Goal: Book appointment/travel/reservation

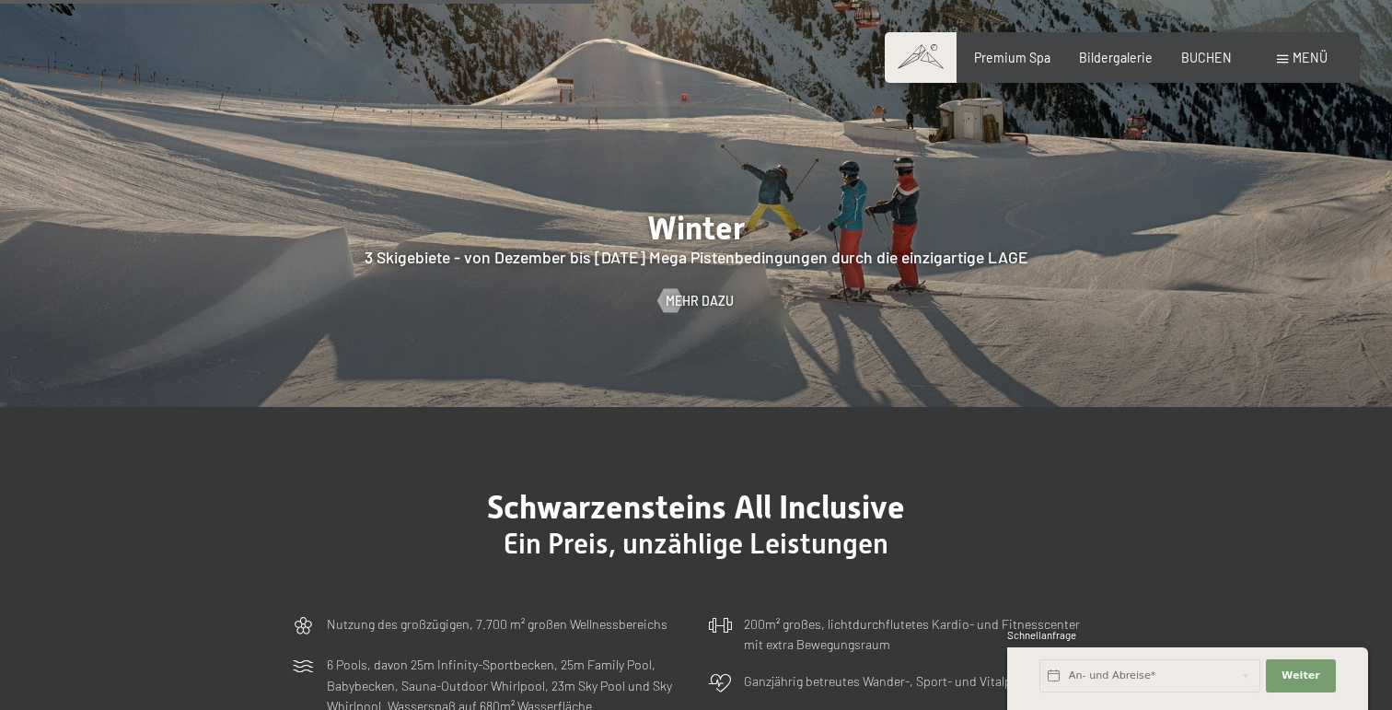
scroll to position [4229, 0]
click at [1126, 58] on span "Bildergalerie" at bounding box center [1116, 55] width 74 height 16
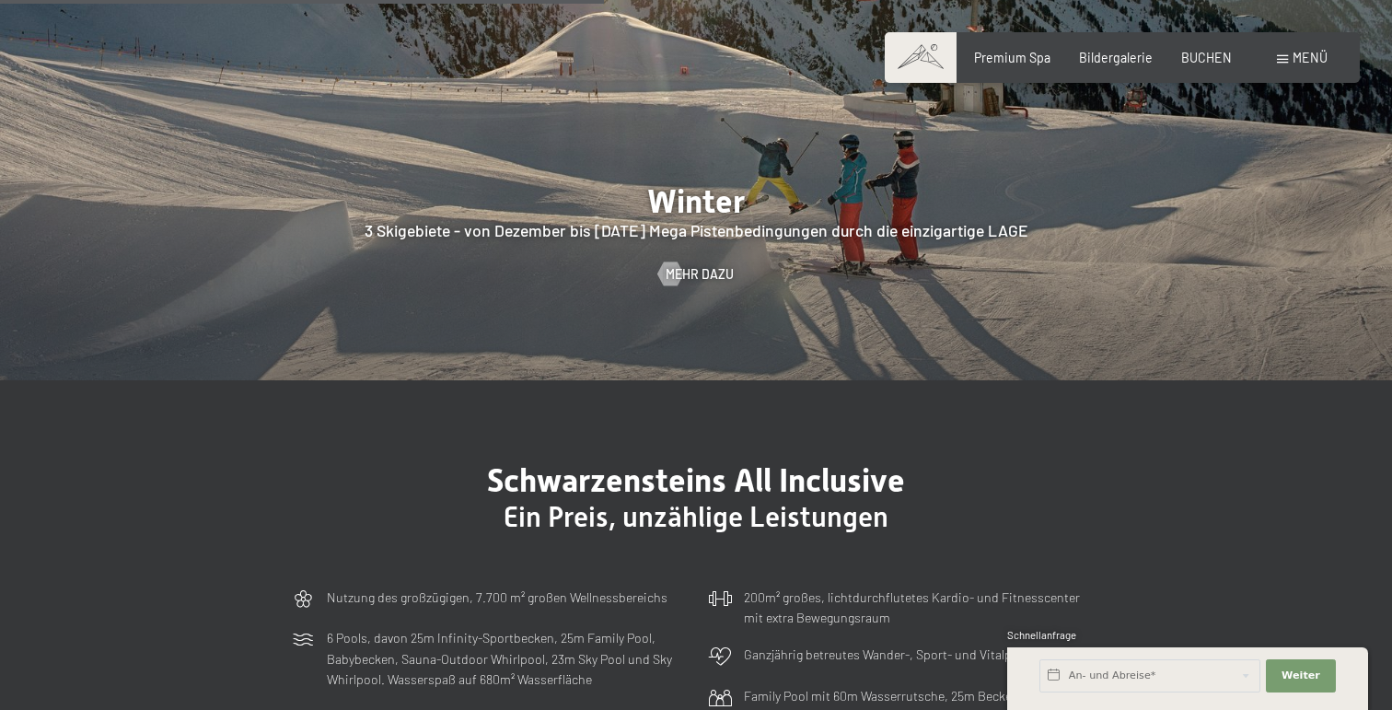
scroll to position [4257, 0]
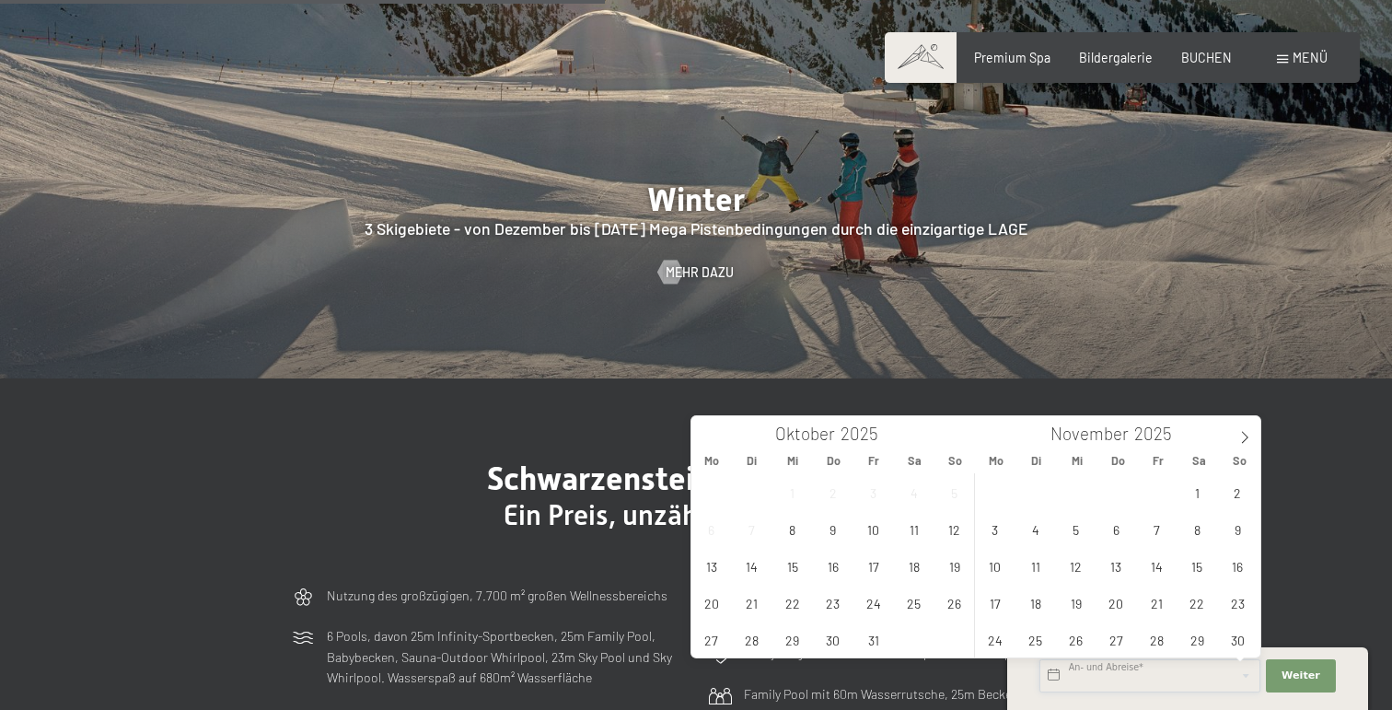
click at [1153, 674] on input "text" at bounding box center [1150, 675] width 221 height 33
click at [1244, 436] on icon at bounding box center [1244, 437] width 13 height 13
click at [1040, 603] on span "23" at bounding box center [1035, 603] width 36 height 36
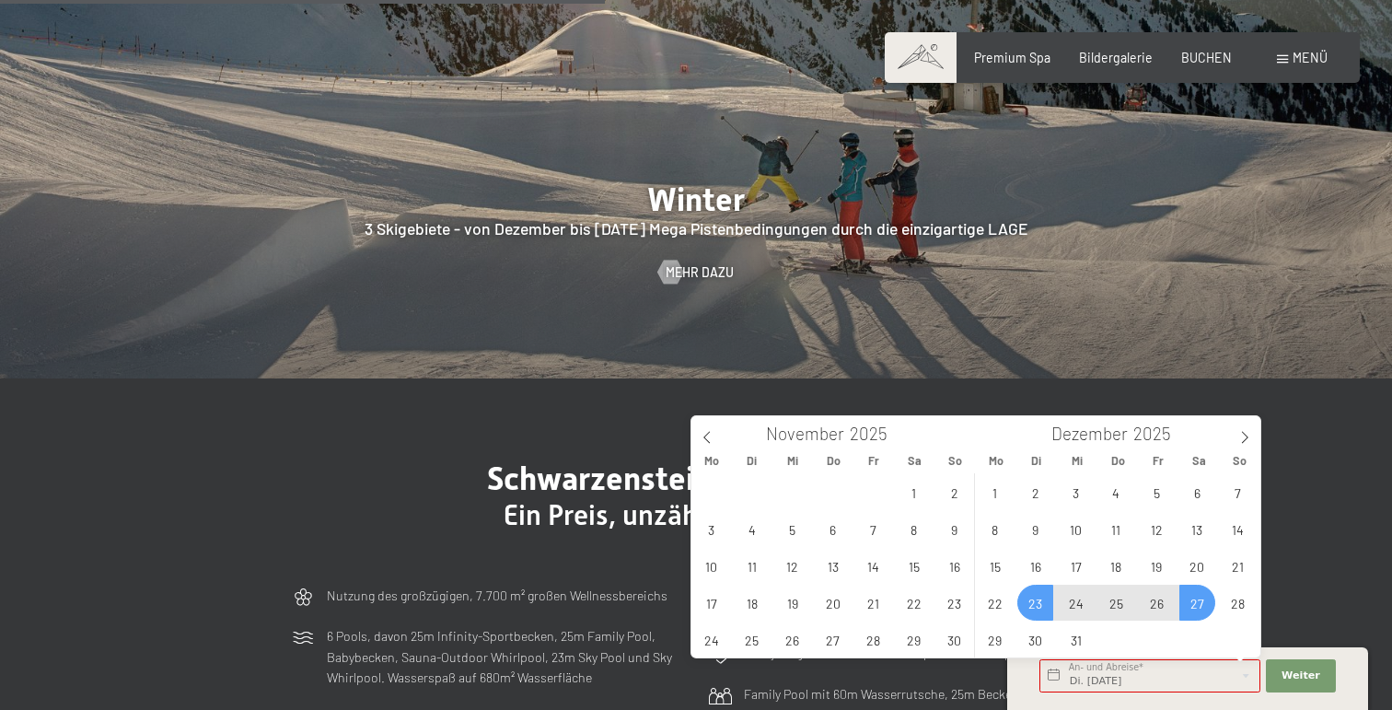
click at [1201, 608] on span "27" at bounding box center [1197, 603] width 36 height 36
type input "Di. 23.12.2025 - Sa. 27.12.2025"
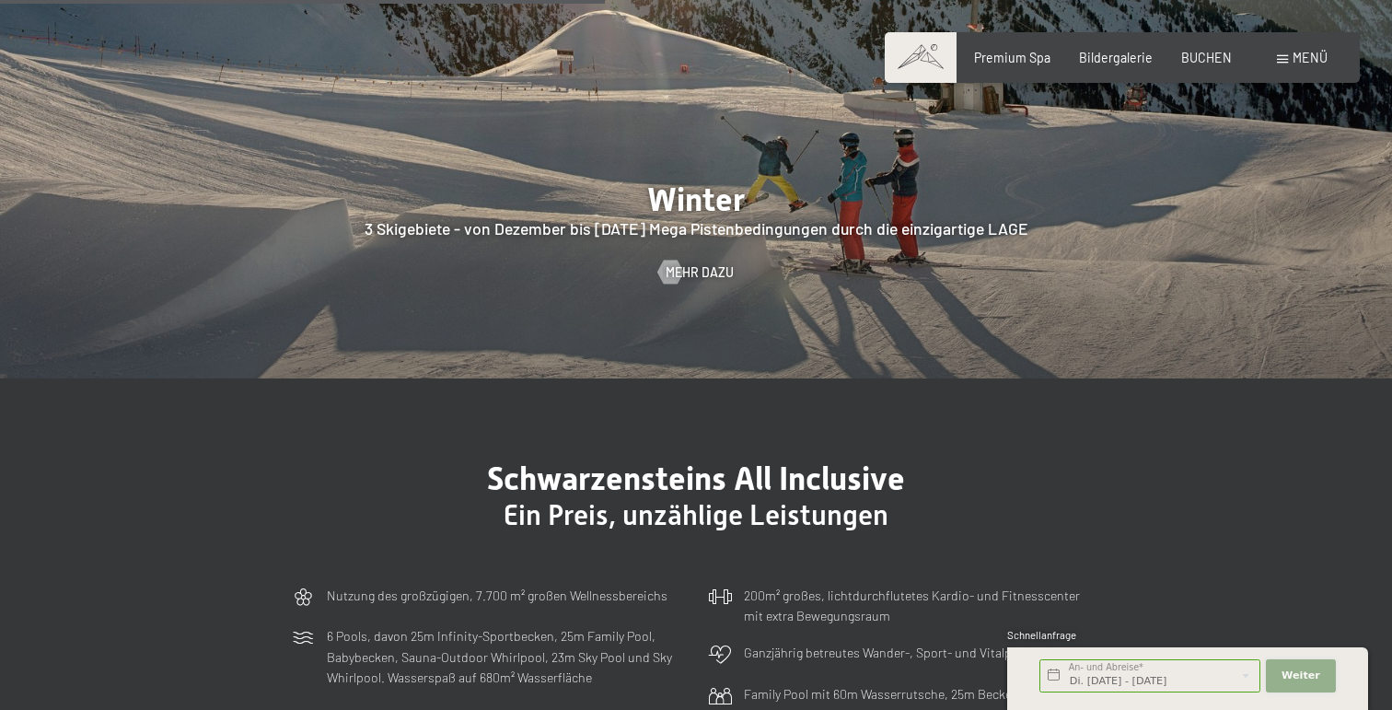
click at [1307, 673] on span "Weiter" at bounding box center [1301, 675] width 39 height 15
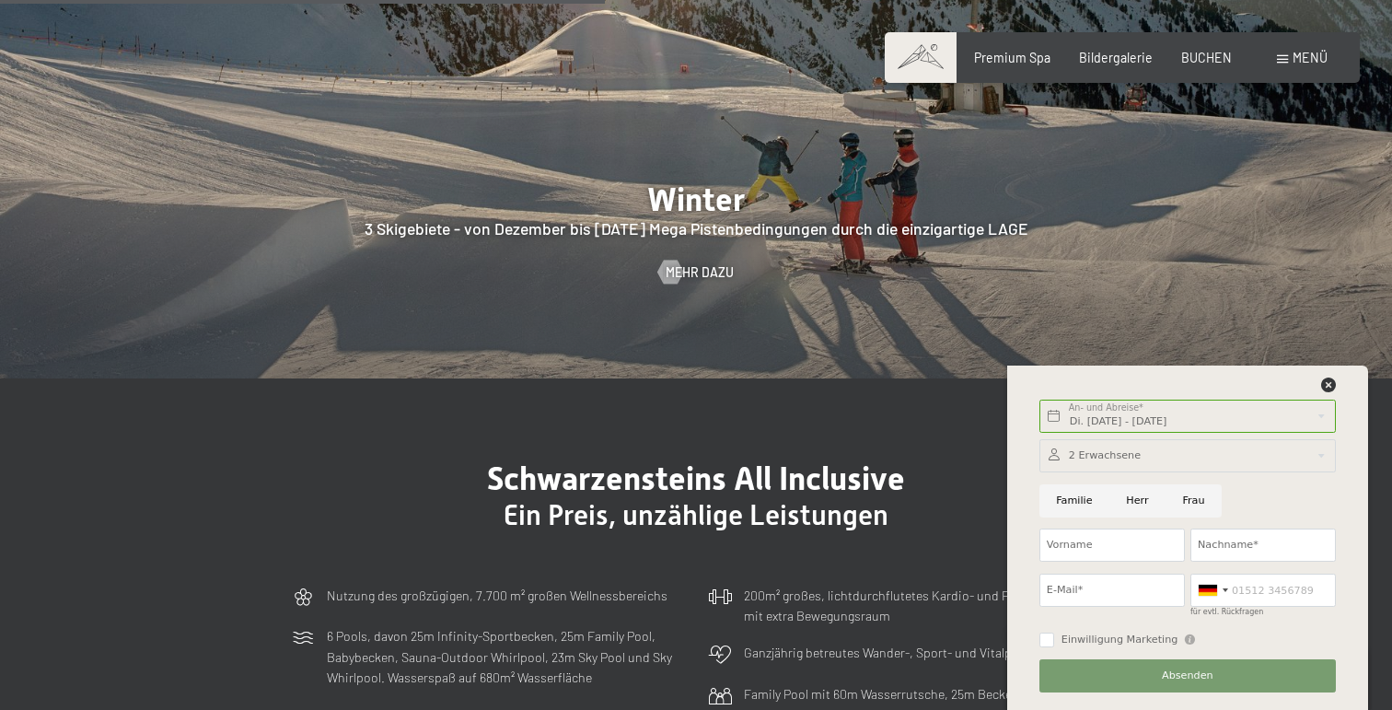
click at [1140, 501] on input "Herr" at bounding box center [1137, 500] width 56 height 33
radio input "true"
click at [1133, 544] on input "Vorname" at bounding box center [1112, 545] width 145 height 33
type input "Karsten"
type input "Walter"
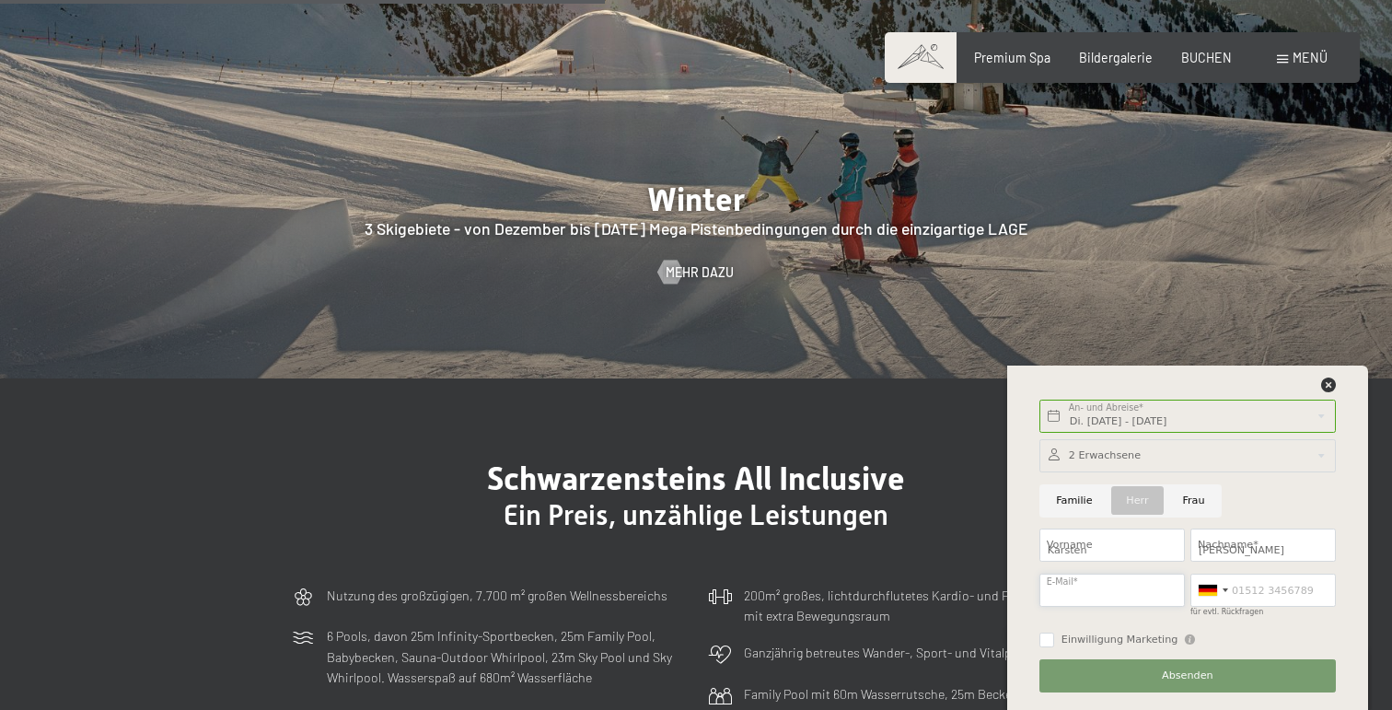
type input "k.walter@cc-24.eu"
type input "01723688822"
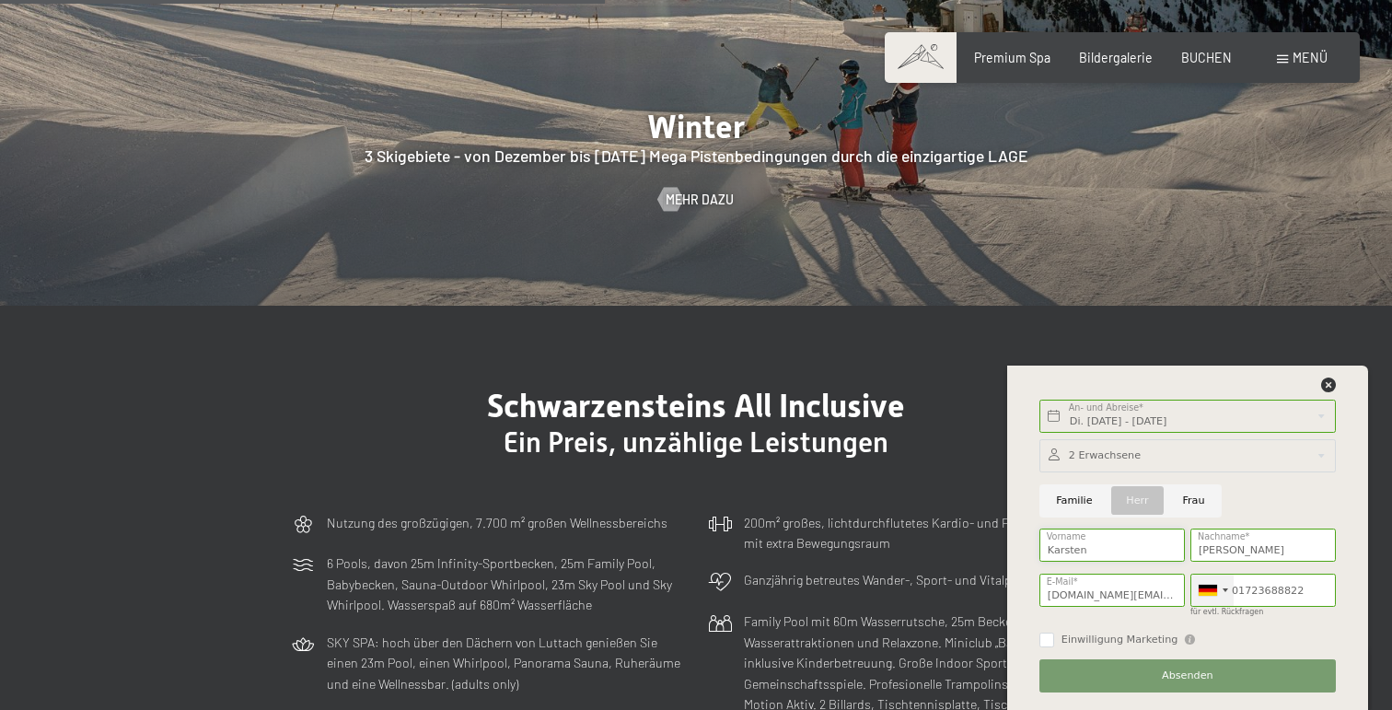
scroll to position [4330, 0]
click at [1196, 678] on span "Absenden" at bounding box center [1188, 675] width 52 height 15
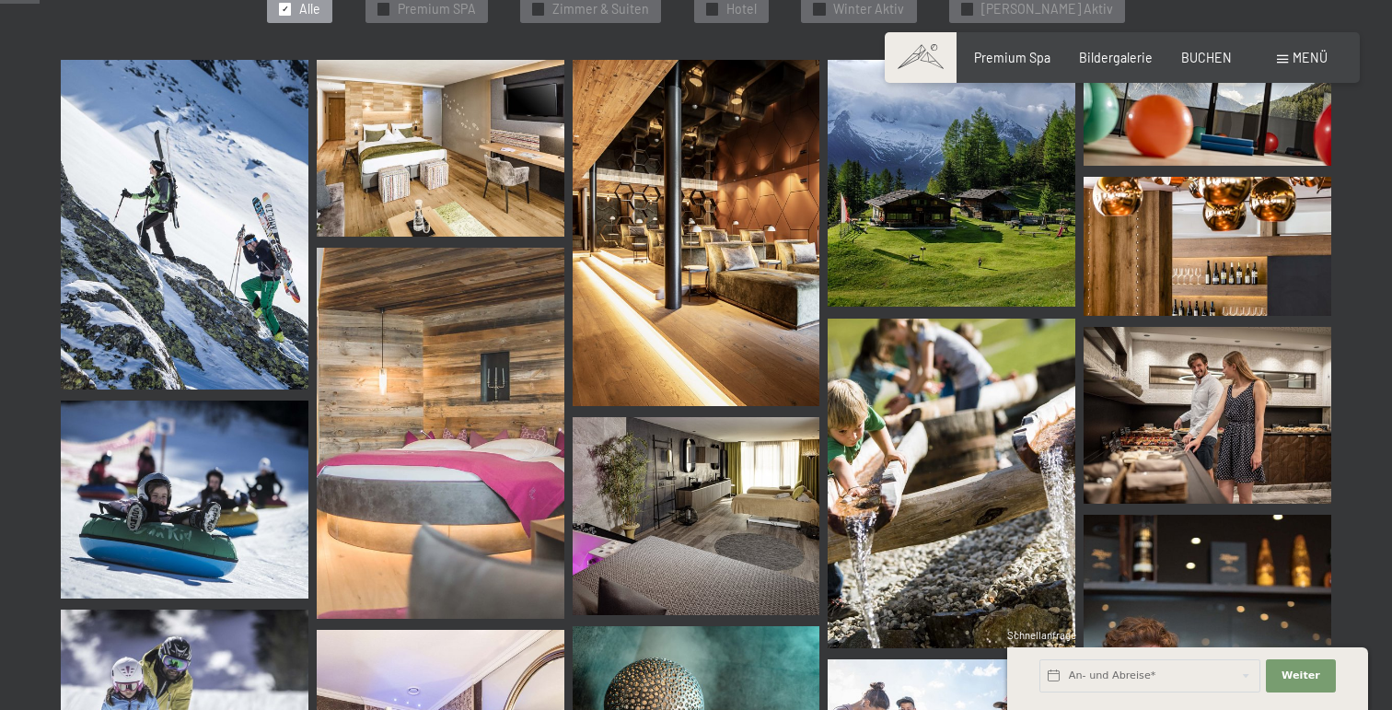
scroll to position [565, 0]
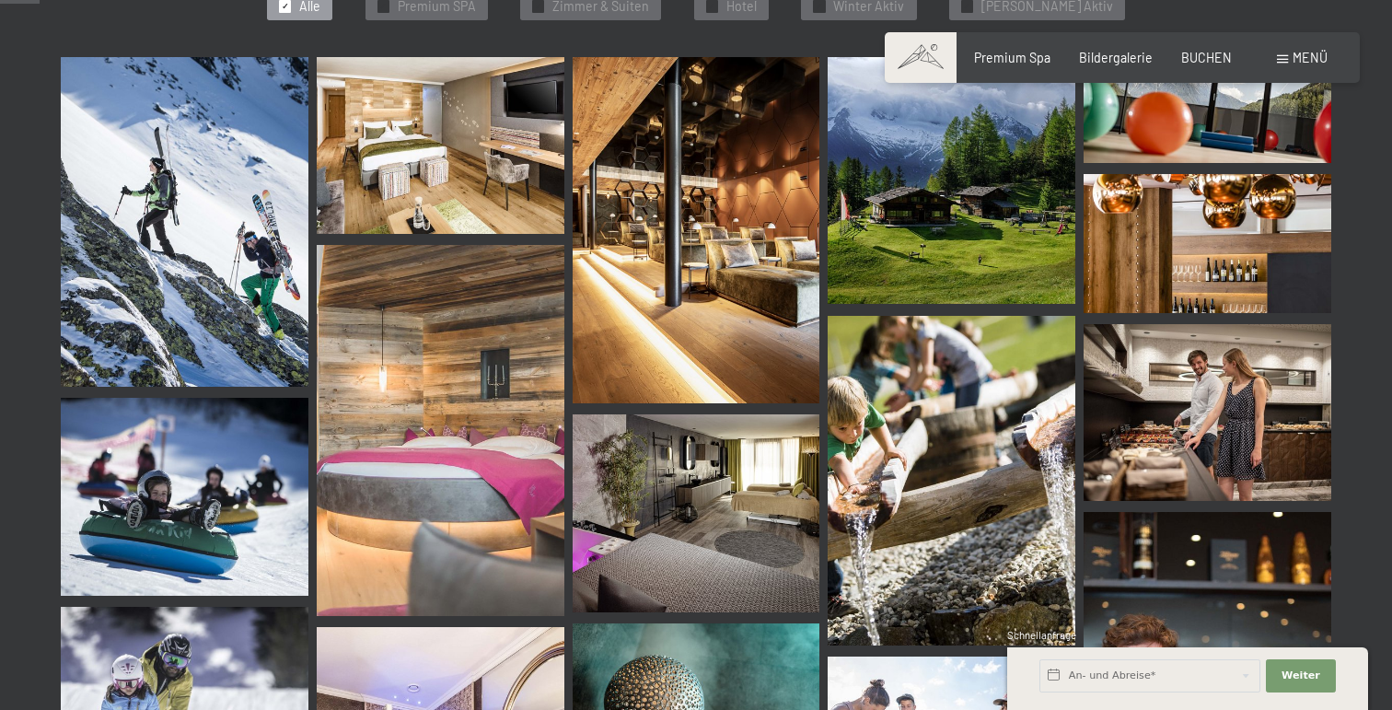
click at [173, 211] on img at bounding box center [185, 222] width 248 height 330
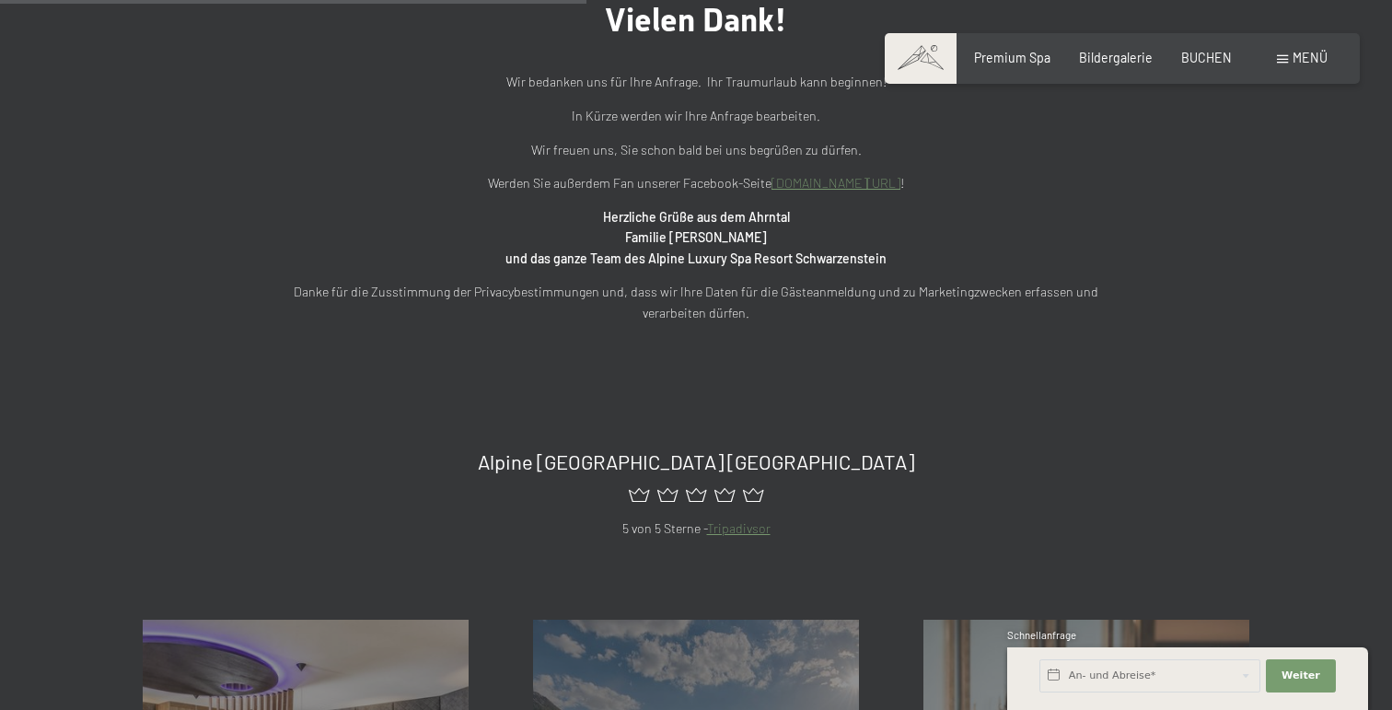
scroll to position [685, 0]
